Goal: Find specific page/section: Find specific page/section

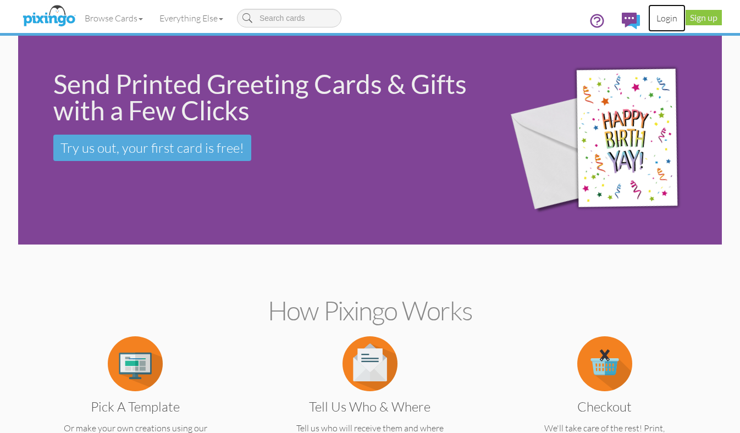
click at [665, 17] on link "Login" at bounding box center [666, 17] width 37 height 27
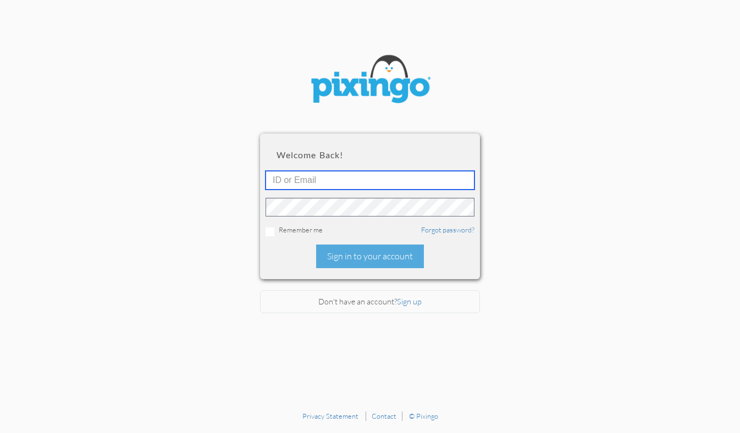
type input "1644"
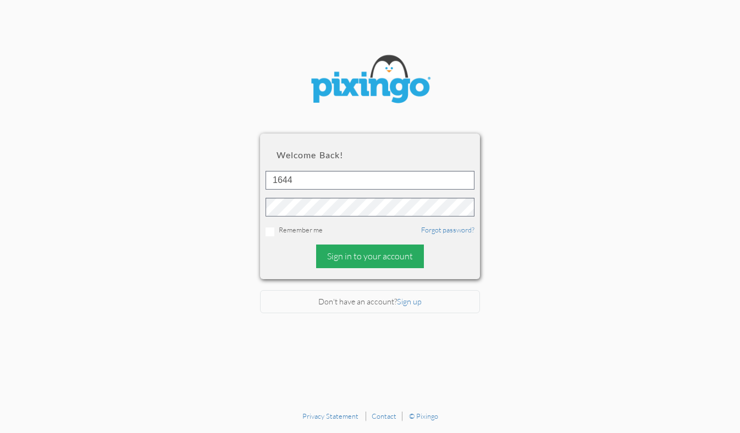
click at [399, 252] on div "Sign in to your account" at bounding box center [370, 257] width 108 height 24
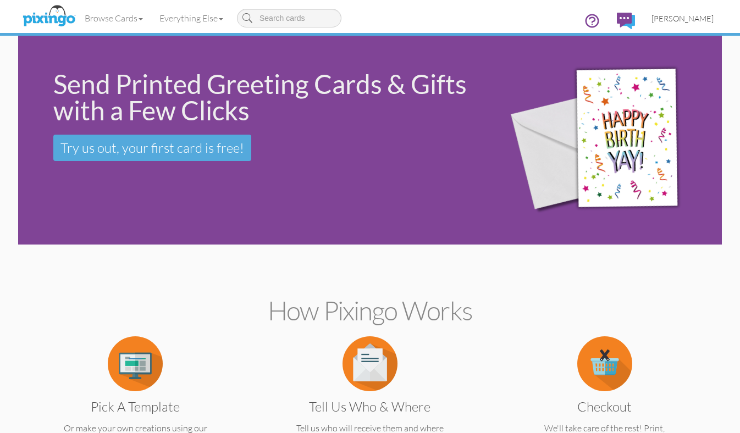
click at [679, 18] on span "[PERSON_NAME]" at bounding box center [682, 18] width 62 height 9
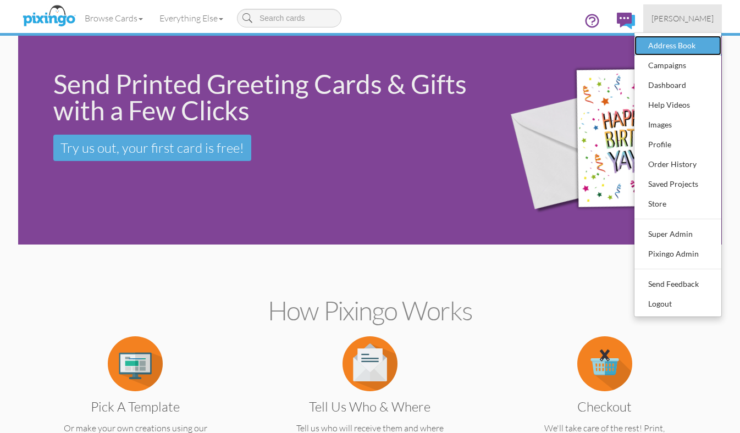
click at [669, 49] on div "Address Book" at bounding box center [677, 45] width 65 height 16
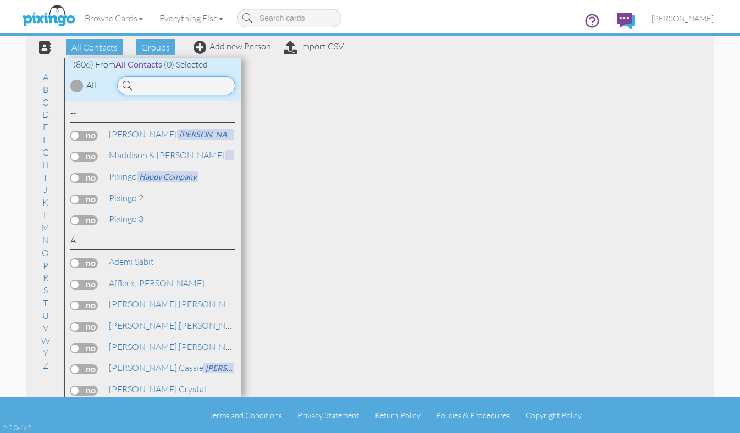
click at [153, 86] on input at bounding box center [176, 85] width 118 height 19
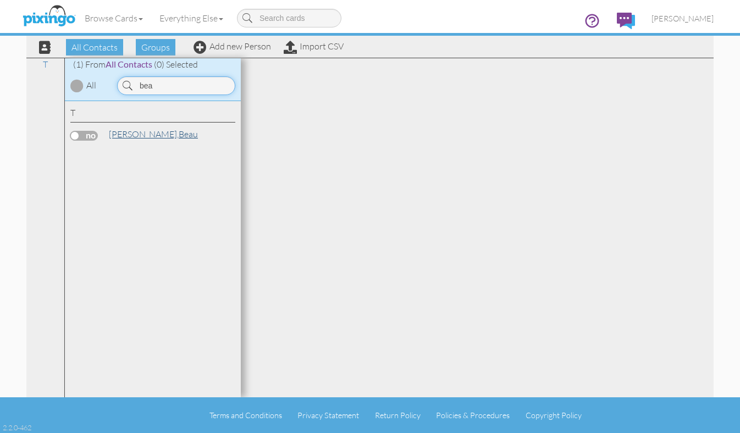
type input "bea"
click at [115, 130] on span "[PERSON_NAME]," at bounding box center [144, 134] width 70 height 11
